Goal: Use online tool/utility

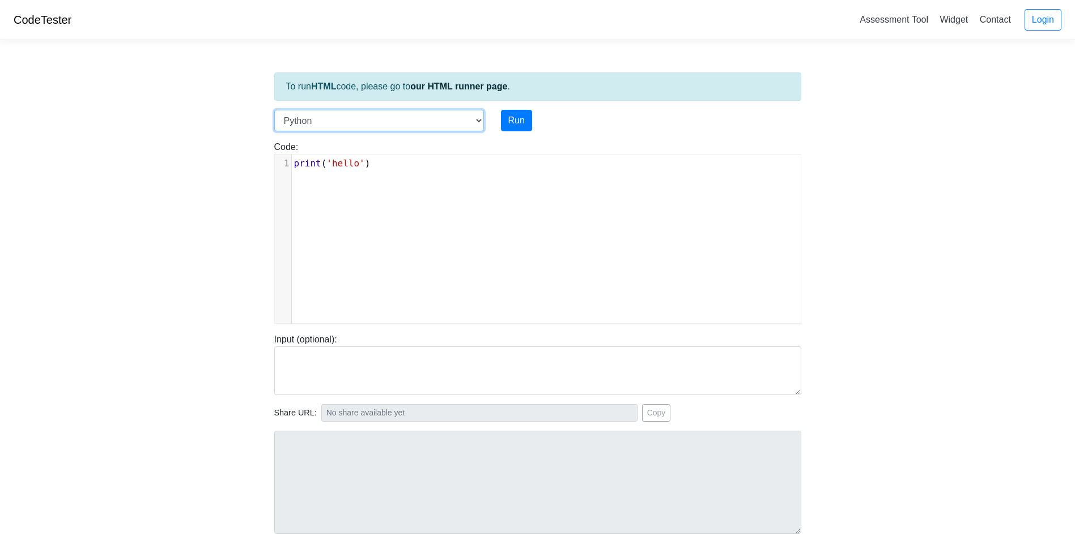
click at [346, 120] on select "C C++ Go Java Javascript Python Ruby" at bounding box center [379, 121] width 210 height 22
select select "java"
click at [274, 110] on select "C C++ Go Java Javascript Python Ruby" at bounding box center [379, 121] width 210 height 22
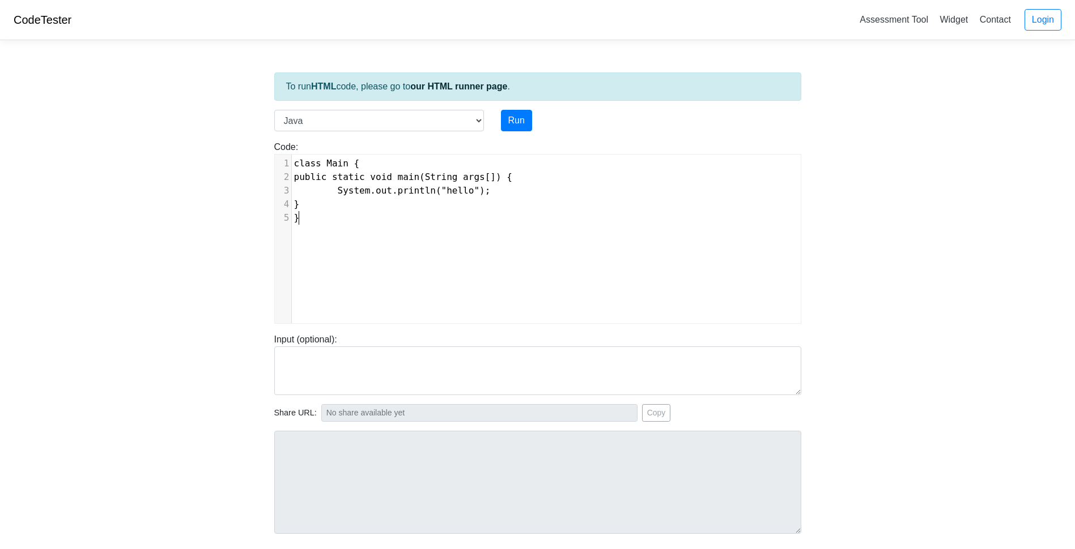
scroll to position [5, 0]
type textarea "class Main { public static void main(String args[]) { System.out.println("hello…"
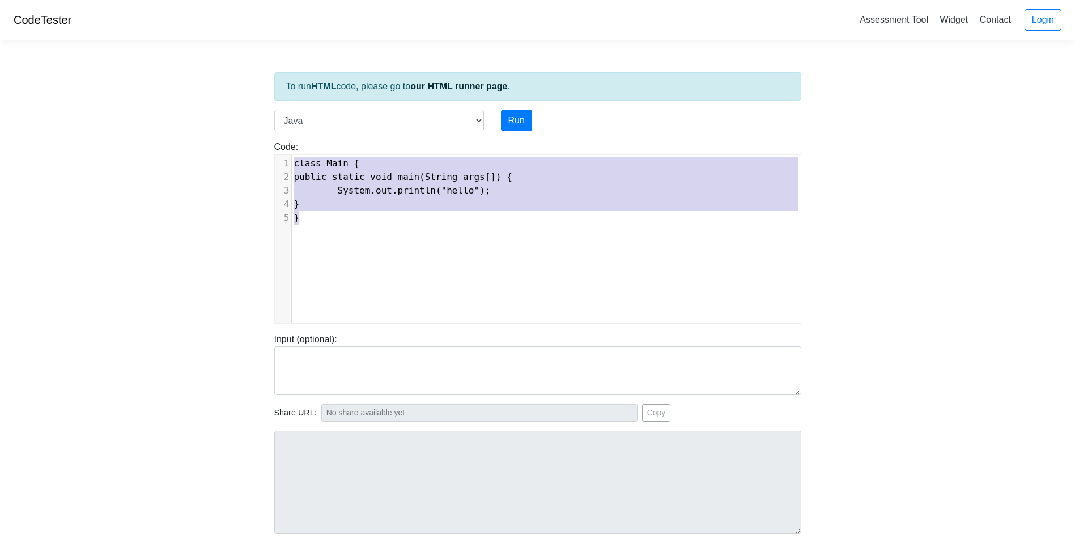
drag, startPoint x: 410, startPoint y: 232, endPoint x: 277, endPoint y: 151, distance: 155.8
click at [278, 152] on div "Code: class Main { public static void main(String args[]) { System.out.println(…" at bounding box center [538, 232] width 544 height 184
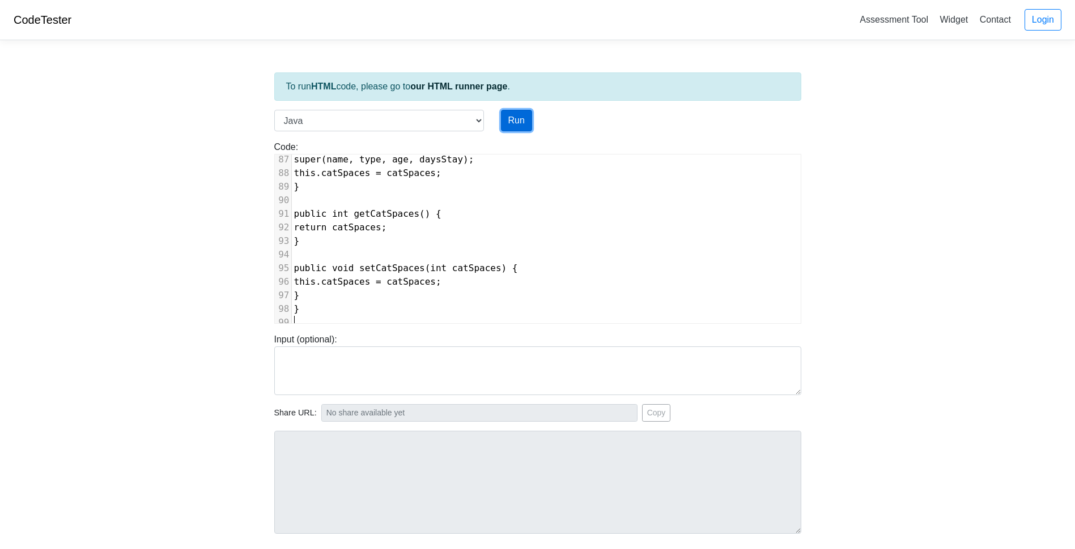
click at [503, 122] on button "Run" at bounding box center [516, 121] width 31 height 22
type input "[URL][DOMAIN_NAME]"
type textarea "Submission status: Compilation Error Compile Output: Main.java:3: error: class …"
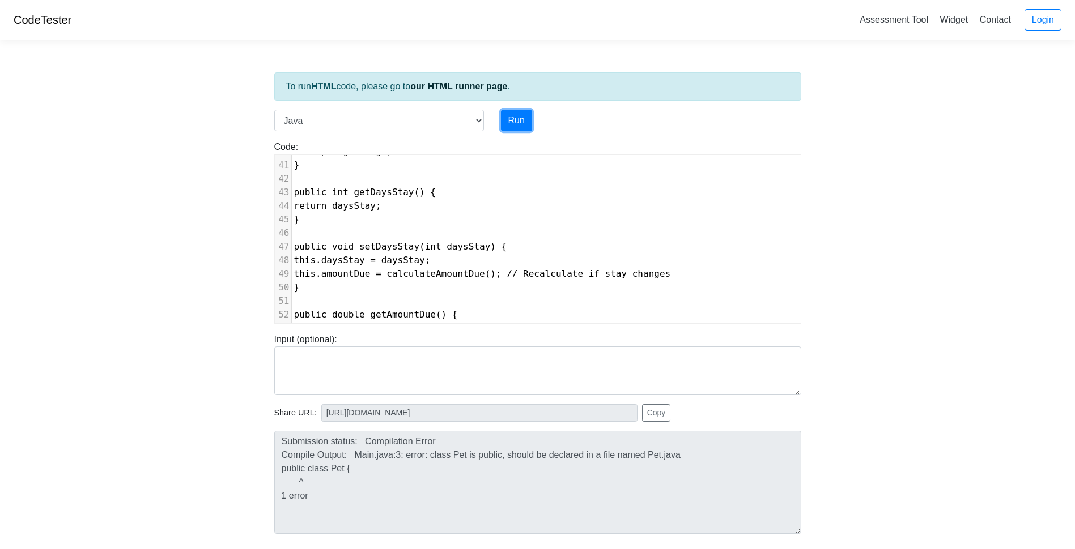
scroll to position [0, 0]
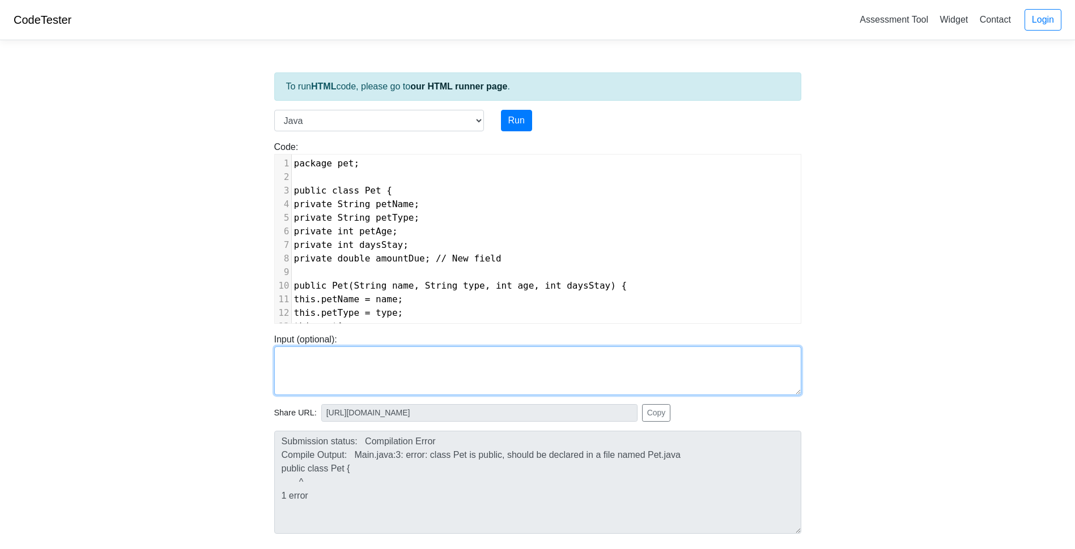
click at [391, 360] on textarea at bounding box center [537, 371] width 527 height 49
type textarea "dog"
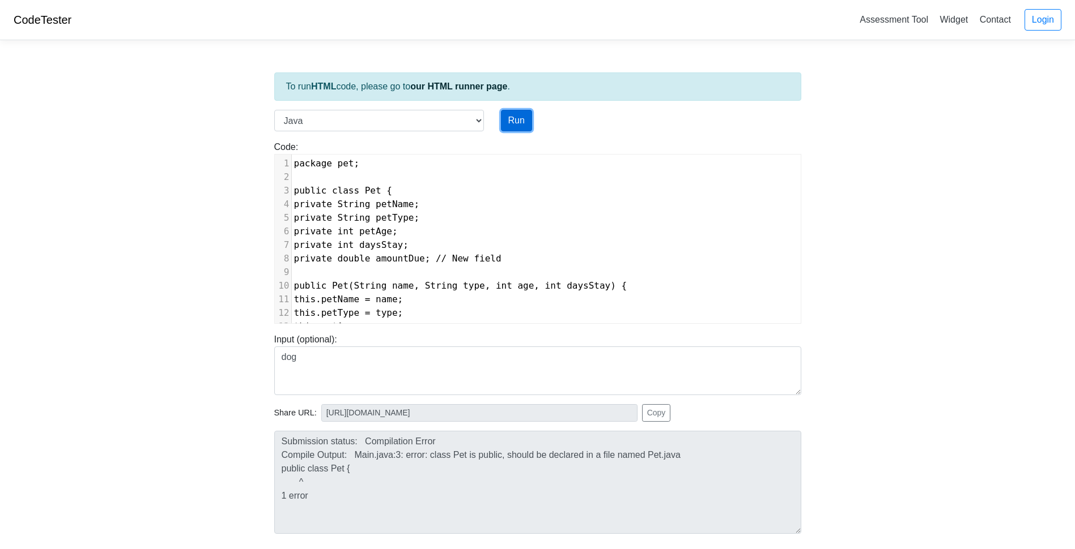
click at [511, 116] on button "Run" at bounding box center [516, 121] width 31 height 22
type input "[URL][DOMAIN_NAME]"
type textarea "Submission status: Compilation Error Compile Output: Main.java:3: error: class …"
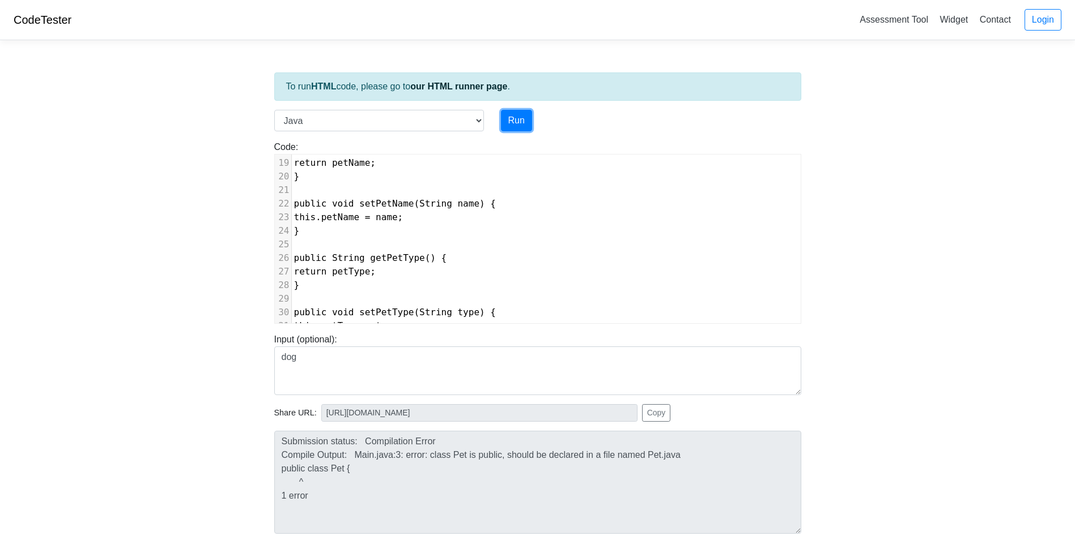
scroll to position [288, 0]
